Goal: Task Accomplishment & Management: Use online tool/utility

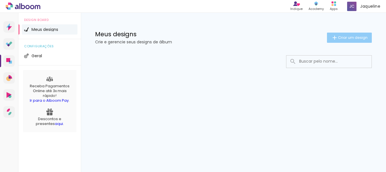
click at [347, 39] on span "Criar um design" at bounding box center [353, 38] width 30 height 4
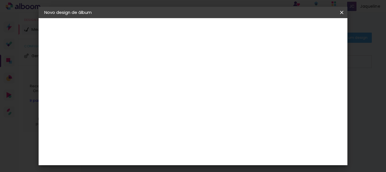
click at [137, 77] on input at bounding box center [137, 76] width 0 height 9
click at [137, 76] on input at bounding box center [137, 76] width 0 height 9
type input "|"
type input "Adao e Iara"
type paper-input "Adao e Iara"
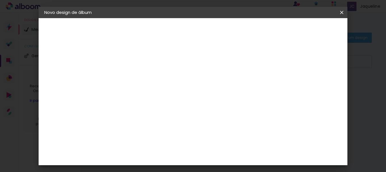
click at [0, 0] on slot "Avançar" at bounding box center [0, 0] width 0 height 0
click at [163, 132] on div "AlfaFotoBook" at bounding box center [148, 133] width 30 height 5
click at [151, 76] on div "AlfaFotoBook" at bounding box center [148, 76] width 30 height 5
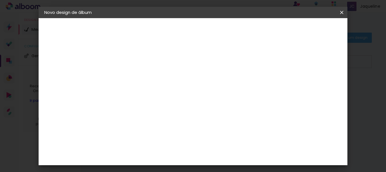
click at [0, 0] on slot "Avançar" at bounding box center [0, 0] width 0 height 0
click at [215, 98] on span "15.2 × 42.12 cm" at bounding box center [205, 105] width 19 height 15
click at [0, 0] on slot "Avançar" at bounding box center [0, 0] width 0 height 0
click at [246, 31] on span "Iniciar design" at bounding box center [238, 32] width 15 height 8
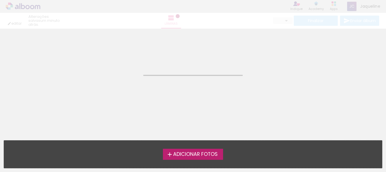
click at [211, 156] on span "Adicionar Fotos" at bounding box center [195, 154] width 45 height 5
click at [0, 0] on input "file" at bounding box center [0, 0] width 0 height 0
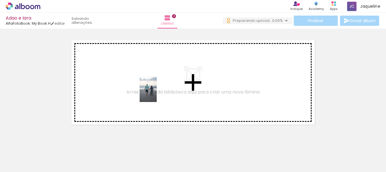
drag, startPoint x: 61, startPoint y: 158, endPoint x: 157, endPoint y: 94, distance: 115.6
click at [157, 94] on quentale-workspace at bounding box center [193, 86] width 386 height 172
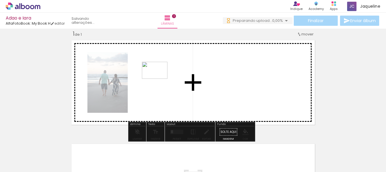
drag, startPoint x: 166, startPoint y: 57, endPoint x: 167, endPoint y: 92, distance: 34.9
click at [158, 79] on quentale-workspace at bounding box center [193, 86] width 386 height 172
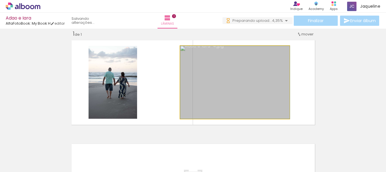
drag, startPoint x: 222, startPoint y: 93, endPoint x: 206, endPoint y: 91, distance: 16.0
drag, startPoint x: 179, startPoint y: 84, endPoint x: 174, endPoint y: 84, distance: 5.7
click at [174, 84] on quentale-layouter at bounding box center [193, 83] width 248 height 90
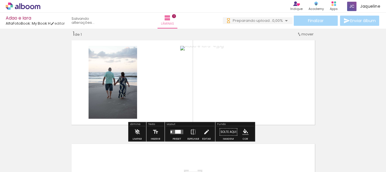
click at [183, 55] on div at bounding box center [201, 52] width 39 height 9
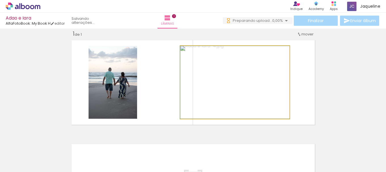
click at [183, 55] on div at bounding box center [201, 52] width 39 height 9
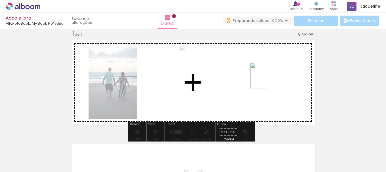
drag, startPoint x: 249, startPoint y: 158, endPoint x: 267, endPoint y: 80, distance: 79.6
click at [267, 80] on quentale-workspace at bounding box center [193, 86] width 386 height 172
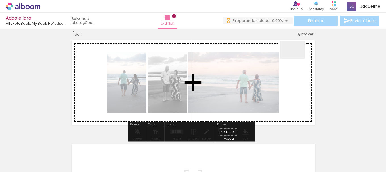
drag, startPoint x: 281, startPoint y: 155, endPoint x: 297, endPoint y: 58, distance: 98.3
click at [297, 58] on quentale-workspace at bounding box center [193, 86] width 386 height 172
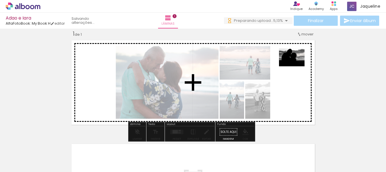
drag, startPoint x: 318, startPoint y: 133, endPoint x: 296, endPoint y: 66, distance: 71.3
click at [296, 66] on quentale-workspace at bounding box center [193, 86] width 386 height 172
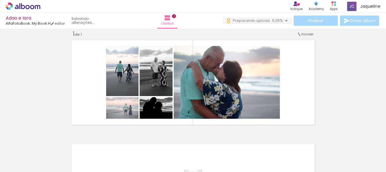
click at [386, 156] on div at bounding box center [375, 153] width 28 height 19
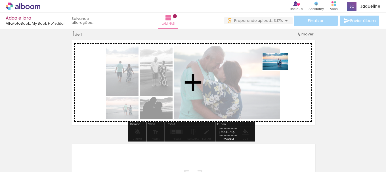
drag, startPoint x: 196, startPoint y: 158, endPoint x: 280, endPoint y: 70, distance: 121.5
click at [280, 70] on quentale-workspace at bounding box center [193, 86] width 386 height 172
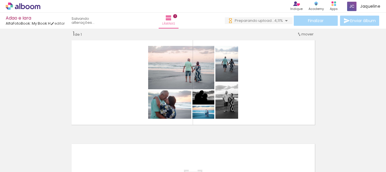
click at [365, 145] on paper-icon-button at bounding box center [362, 141] width 7 height 7
click at [363, 142] on iron-icon at bounding box center [362, 142] width 6 height 6
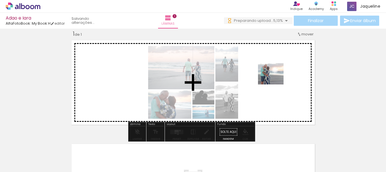
drag, startPoint x: 380, startPoint y: 160, endPoint x: 275, endPoint y: 80, distance: 131.5
click at [275, 80] on quentale-workspace at bounding box center [193, 86] width 386 height 172
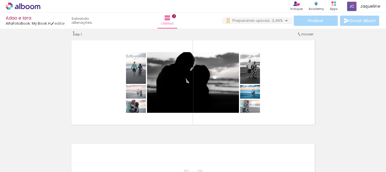
click at [46, 141] on iron-icon at bounding box center [44, 142] width 6 height 6
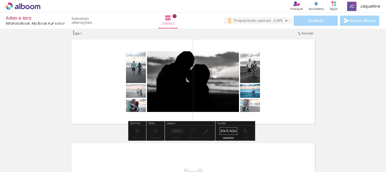
drag, startPoint x: 134, startPoint y: 74, endPoint x: 118, endPoint y: 70, distance: 16.6
click at [92, 62] on quentale-layouter at bounding box center [193, 82] width 248 height 90
drag, startPoint x: 129, startPoint y: 70, endPoint x: 102, endPoint y: 58, distance: 29.9
click at [102, 58] on quentale-layouter at bounding box center [193, 82] width 248 height 90
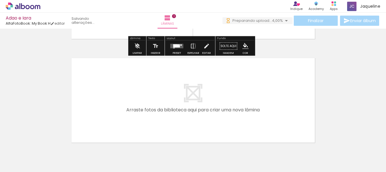
click at [218, 109] on quentale-layouter at bounding box center [193, 101] width 248 height 90
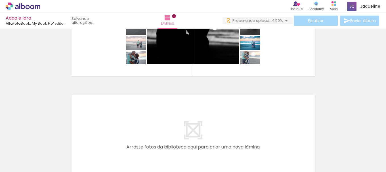
click at [18, 154] on input "Todas as fotos" at bounding box center [16, 155] width 22 height 5
click at [0, 0] on slot "Todas as fotos" at bounding box center [0, 0] width 0 height 0
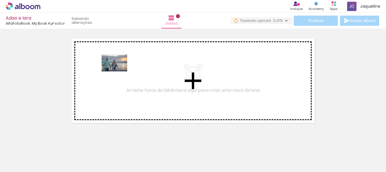
drag, startPoint x: 147, startPoint y: 159, endPoint x: 119, endPoint y: 72, distance: 92.2
click at [119, 72] on quentale-workspace at bounding box center [193, 86] width 386 height 172
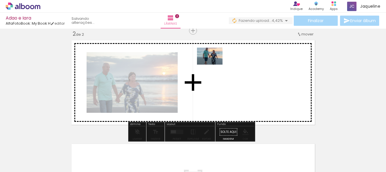
drag, startPoint x: 216, startPoint y: 157, endPoint x: 215, endPoint y: 65, distance: 91.4
click at [215, 65] on quentale-workspace at bounding box center [193, 86] width 386 height 172
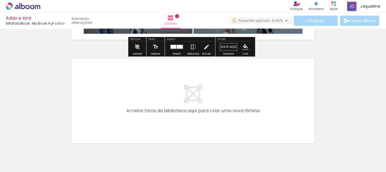
click at [179, 99] on quentale-layouter at bounding box center [193, 101] width 248 height 90
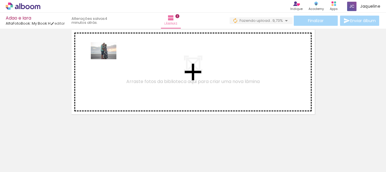
drag, startPoint x: 90, startPoint y: 154, endPoint x: 108, endPoint y: 59, distance: 96.5
click at [108, 59] on quentale-workspace at bounding box center [193, 86] width 386 height 172
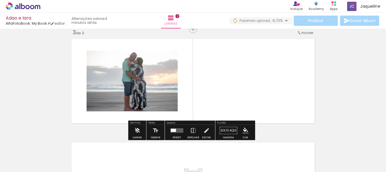
scroll to position [215, 0]
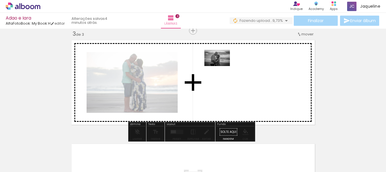
drag, startPoint x: 316, startPoint y: 158, endPoint x: 221, endPoint y: 67, distance: 131.7
click at [221, 67] on quentale-workspace at bounding box center [193, 86] width 386 height 172
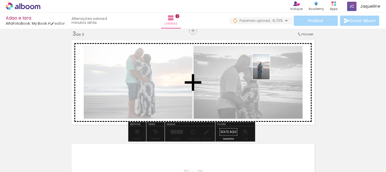
drag, startPoint x: 344, startPoint y: 160, endPoint x: 288, endPoint y: 87, distance: 92.3
click at [269, 71] on quentale-workspace at bounding box center [193, 86] width 386 height 172
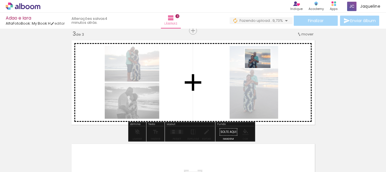
drag, startPoint x: 372, startPoint y: 155, endPoint x: 262, endPoint y: 66, distance: 141.9
click at [262, 66] on quentale-workspace at bounding box center [193, 86] width 386 height 172
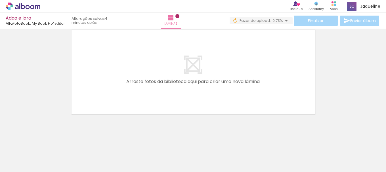
scroll to position [0, 568]
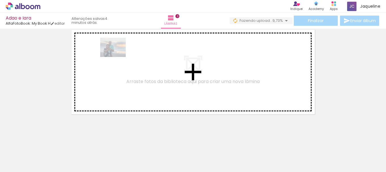
drag, startPoint x: 133, startPoint y: 159, endPoint x: 132, endPoint y: 114, distance: 44.9
click at [117, 56] on quentale-workspace at bounding box center [193, 86] width 386 height 172
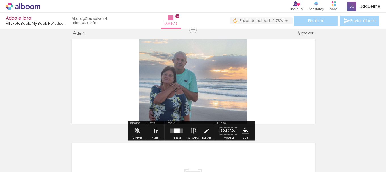
scroll to position [319, 0]
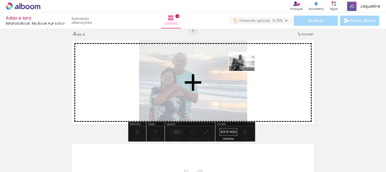
drag, startPoint x: 217, startPoint y: 117, endPoint x: 246, endPoint y: 70, distance: 55.5
click at [246, 70] on quentale-workspace at bounding box center [193, 86] width 386 height 172
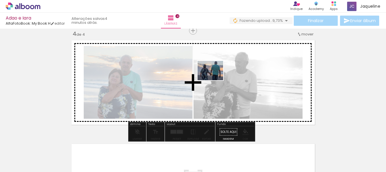
drag, startPoint x: 258, startPoint y: 156, endPoint x: 215, endPoint y: 78, distance: 89.6
click at [215, 78] on quentale-workspace at bounding box center [193, 86] width 386 height 172
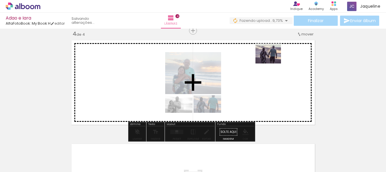
drag, startPoint x: 284, startPoint y: 148, endPoint x: 271, endPoint y: 63, distance: 86.7
click at [271, 63] on quentale-workspace at bounding box center [193, 86] width 386 height 172
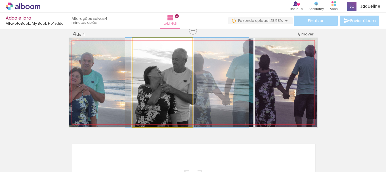
drag, startPoint x: 148, startPoint y: 91, endPoint x: 173, endPoint y: 93, distance: 24.4
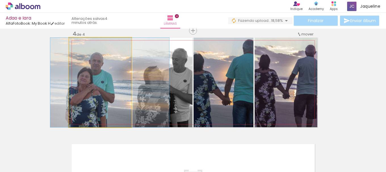
drag, startPoint x: 91, startPoint y: 85, endPoint x: 101, endPoint y: 87, distance: 9.9
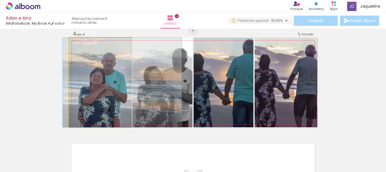
drag, startPoint x: 103, startPoint y: 91, endPoint x: 116, endPoint y: 91, distance: 12.5
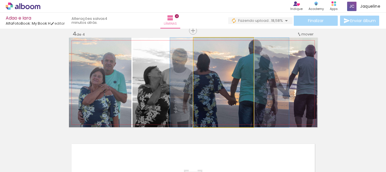
drag, startPoint x: 218, startPoint y: 98, endPoint x: 224, endPoint y: 97, distance: 6.1
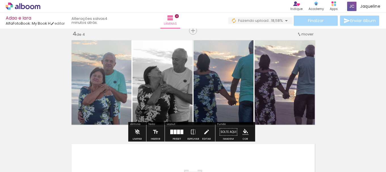
drag, startPoint x: 218, startPoint y: 79, endPoint x: 215, endPoint y: 71, distance: 8.8
click at [215, 71] on quentale-photo at bounding box center [224, 83] width 60 height 90
click at [209, 64] on quentale-photo at bounding box center [224, 83] width 60 height 90
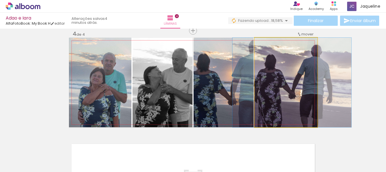
drag, startPoint x: 260, startPoint y: 43, endPoint x: 266, endPoint y: 44, distance: 6.0
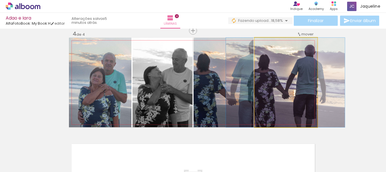
drag, startPoint x: 293, startPoint y: 75, endPoint x: 287, endPoint y: 75, distance: 6.5
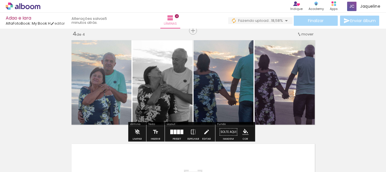
click at [303, 33] on span "mover" at bounding box center [307, 34] width 12 height 5
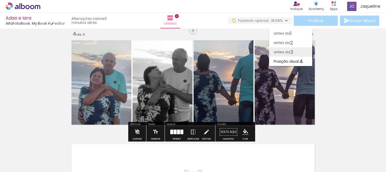
click at [290, 54] on span "3" at bounding box center [291, 51] width 3 height 9
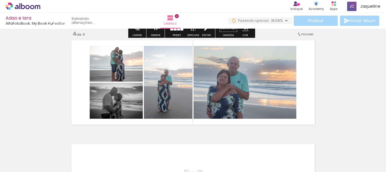
scroll to position [215, 0]
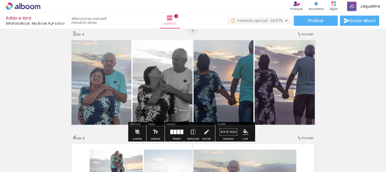
click at [230, 97] on quentale-photo at bounding box center [224, 83] width 60 height 90
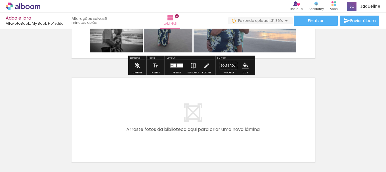
scroll to position [414, 0]
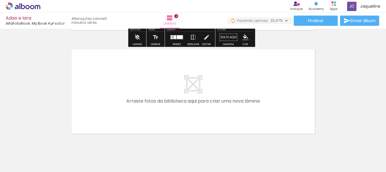
click at [238, 107] on quentale-layouter at bounding box center [193, 92] width 248 height 90
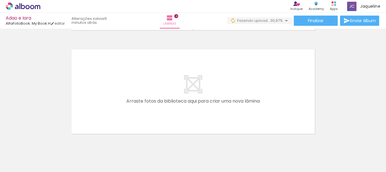
scroll to position [0, 900]
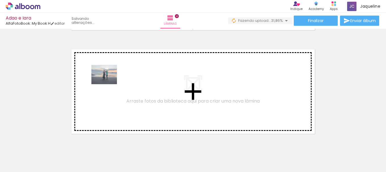
drag, startPoint x: 85, startPoint y: 158, endPoint x: 108, endPoint y: 82, distance: 79.3
click at [108, 82] on quentale-workspace at bounding box center [193, 86] width 386 height 172
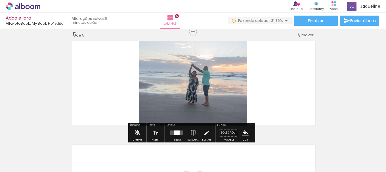
scroll to position [423, 0]
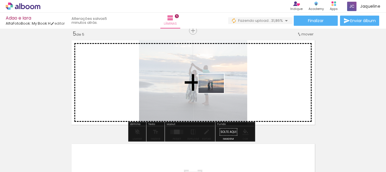
drag, startPoint x: 145, startPoint y: 155, endPoint x: 215, endPoint y: 91, distance: 95.4
click at [215, 91] on quentale-workspace at bounding box center [193, 86] width 386 height 172
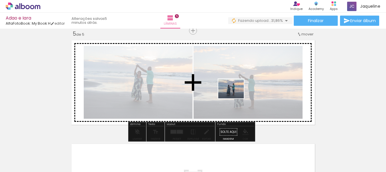
drag, startPoint x: 209, startPoint y: 158, endPoint x: 235, endPoint y: 96, distance: 67.8
click at [235, 96] on quentale-workspace at bounding box center [193, 86] width 386 height 172
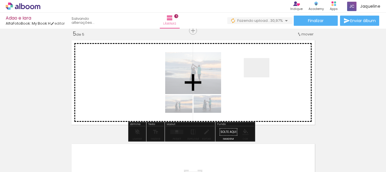
drag, startPoint x: 264, startPoint y: 81, endPoint x: 257, endPoint y: 72, distance: 11.9
click at [257, 72] on quentale-workspace at bounding box center [193, 86] width 386 height 172
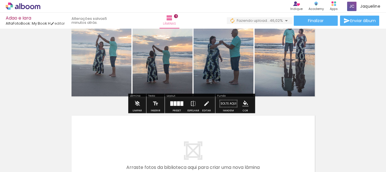
scroll to position [480, 0]
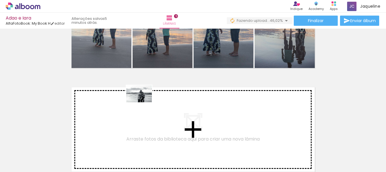
drag, startPoint x: 297, startPoint y: 151, endPoint x: 132, endPoint y: 102, distance: 172.6
click at [132, 102] on quentale-workspace at bounding box center [193, 86] width 386 height 172
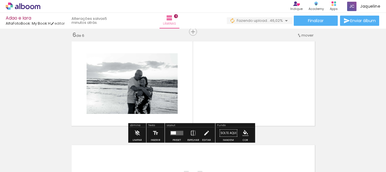
scroll to position [527, 0]
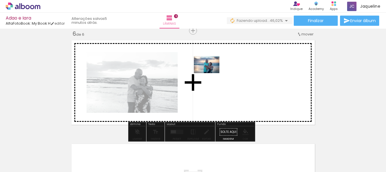
drag, startPoint x: 340, startPoint y: 156, endPoint x: 211, endPoint y: 73, distance: 153.6
click at [211, 73] on quentale-workspace at bounding box center [193, 86] width 386 height 172
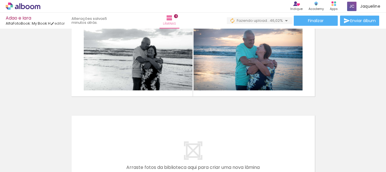
scroll to position [0, 1205]
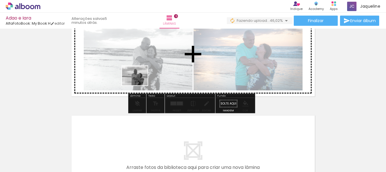
drag, startPoint x: 68, startPoint y: 157, endPoint x: 139, endPoint y: 83, distance: 102.2
click at [139, 83] on quentale-workspace at bounding box center [193, 86] width 386 height 172
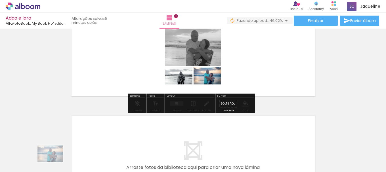
drag, startPoint x: 43, startPoint y: 156, endPoint x: 54, endPoint y: 162, distance: 13.3
click at [0, 0] on slot at bounding box center [0, 0] width 0 height 0
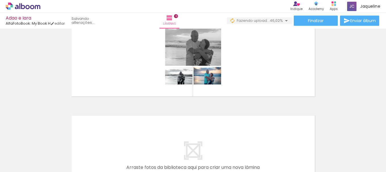
scroll to position [0, 997]
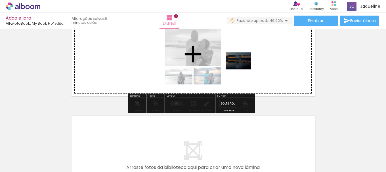
drag, startPoint x: 142, startPoint y: 158, endPoint x: 243, endPoint y: 70, distance: 133.7
click at [243, 70] on quentale-workspace at bounding box center [193, 86] width 386 height 172
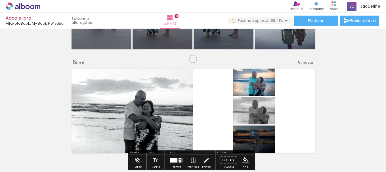
scroll to position [527, 0]
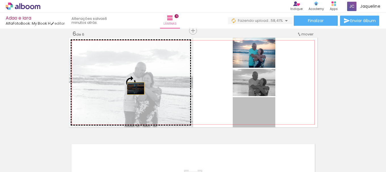
drag, startPoint x: 261, startPoint y: 115, endPoint x: 133, endPoint y: 89, distance: 129.9
click at [0, 0] on slot at bounding box center [0, 0] width 0 height 0
